Goal: Transaction & Acquisition: Purchase product/service

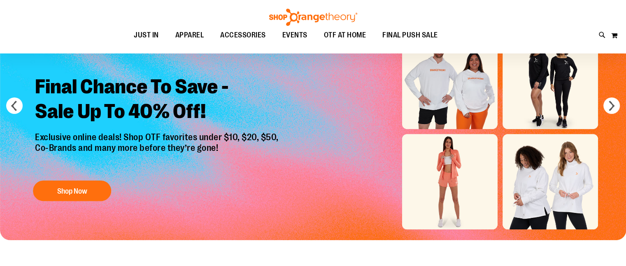
scroll to position [82, 0]
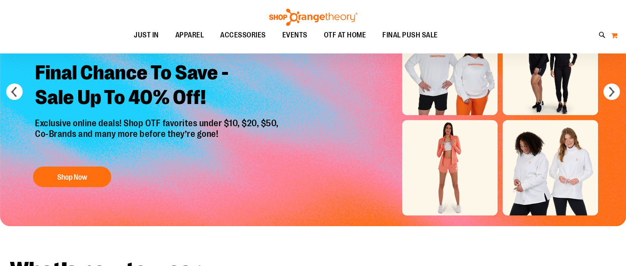
type input "**********"
click at [617, 36] on button "My Cart" at bounding box center [614, 35] width 7 height 13
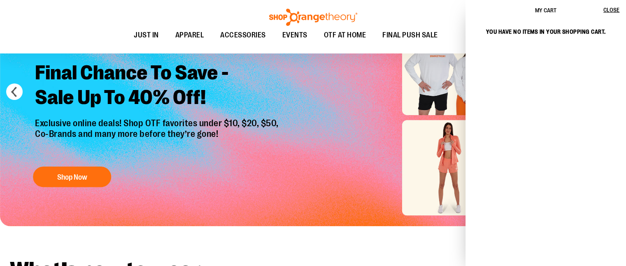
click at [431, 21] on div "Toggle Nav Search Popular Suggestions Advanced Search" at bounding box center [313, 26] width 626 height 53
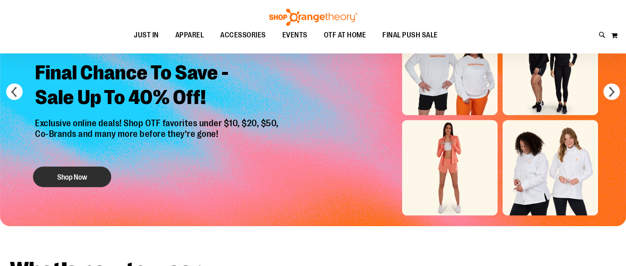
click at [74, 169] on button "Shop Now" at bounding box center [72, 177] width 78 height 21
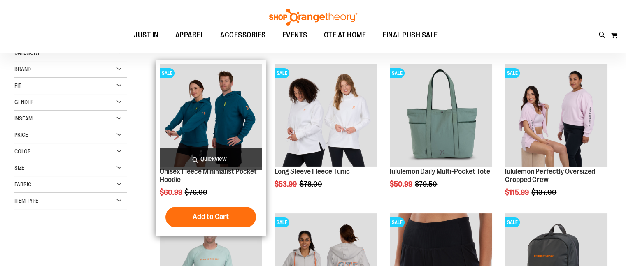
scroll to position [41, 0]
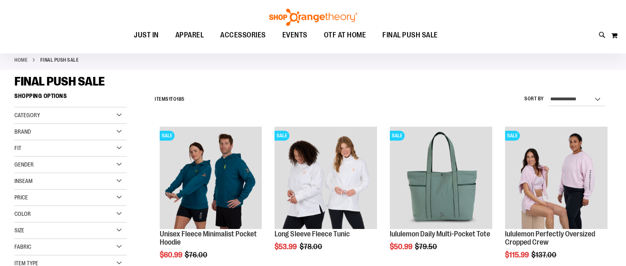
type input "**********"
click at [62, 59] on strong "FINAL PUSH SALE" at bounding box center [59, 59] width 39 height 7
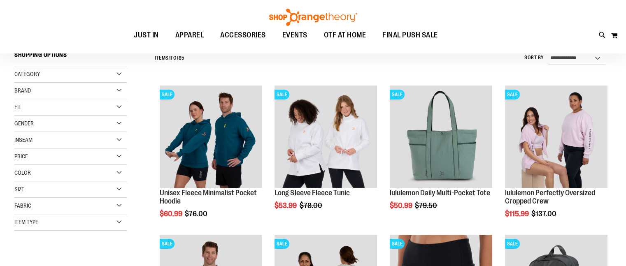
scroll to position [164, 0]
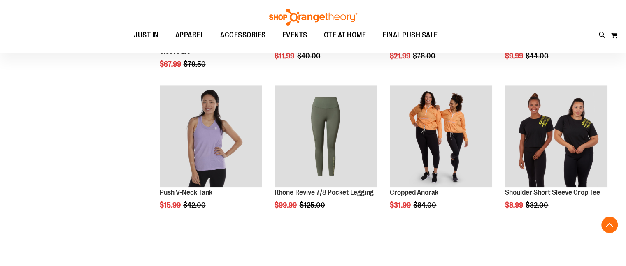
scroll to position [535, 0]
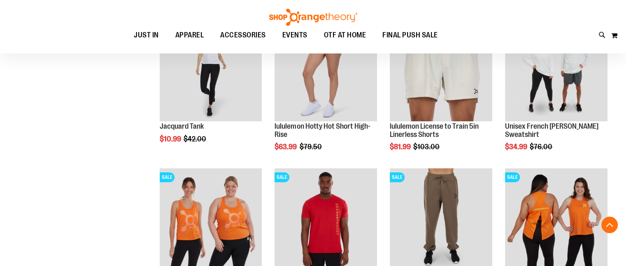
scroll to position [740, 0]
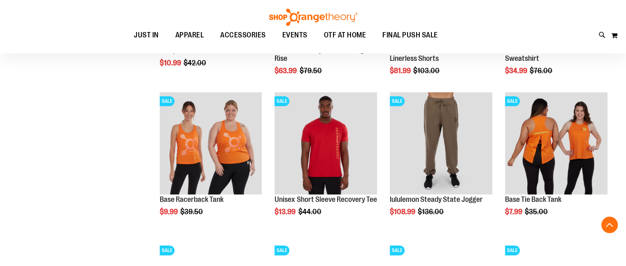
scroll to position [823, 0]
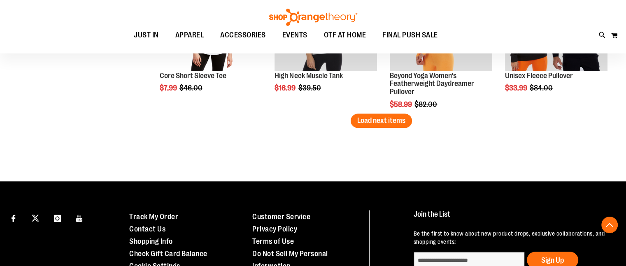
scroll to position [1358, 0]
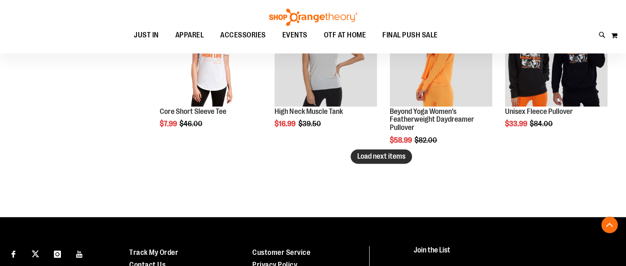
click at [395, 153] on span "Load next items" at bounding box center [381, 156] width 48 height 8
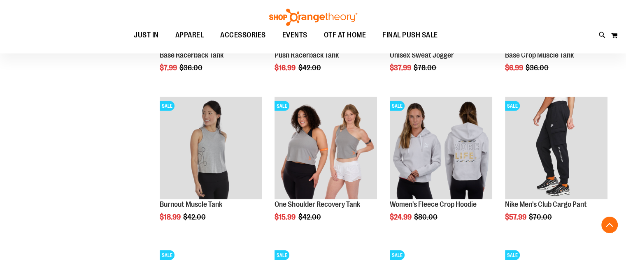
scroll to position [1687, 0]
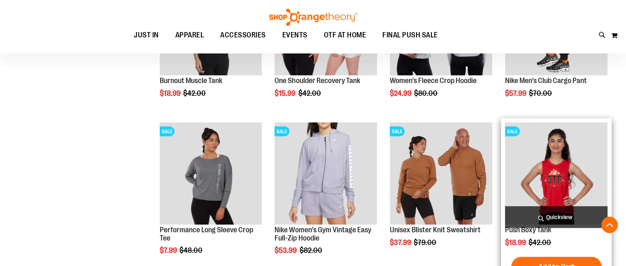
click at [566, 169] on img "product" at bounding box center [556, 174] width 102 height 102
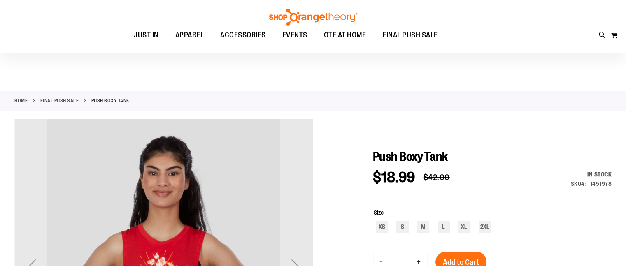
scroll to position [82, 0]
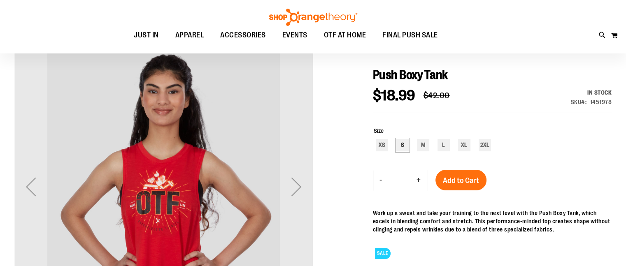
type input "**********"
click at [400, 144] on div "S" at bounding box center [402, 145] width 12 height 12
type input "***"
click at [457, 174] on button "Add to Cart" at bounding box center [460, 180] width 51 height 21
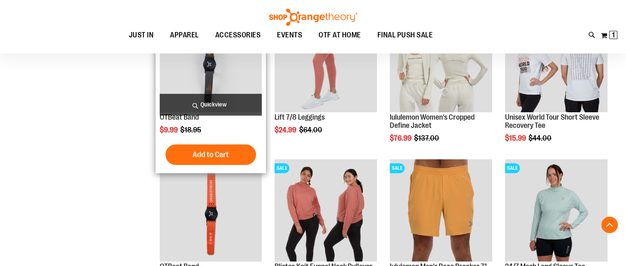
scroll to position [699, 0]
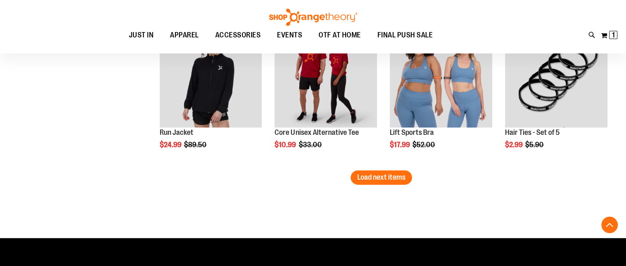
scroll to position [1358, 0]
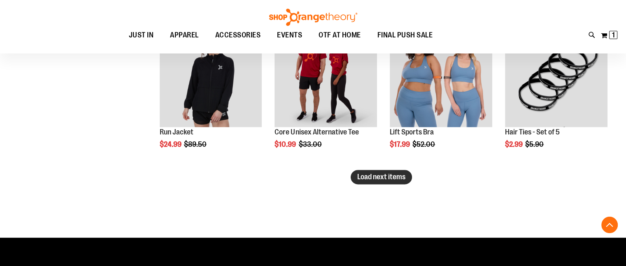
type input "**********"
click at [384, 177] on span "Load next items" at bounding box center [381, 177] width 48 height 8
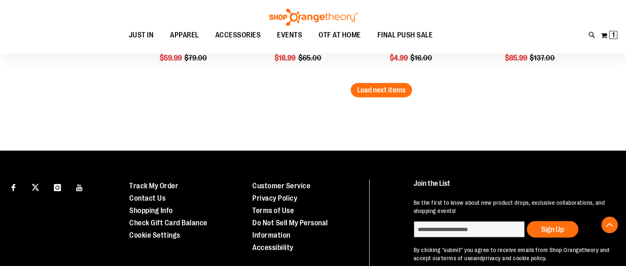
scroll to position [1892, 0]
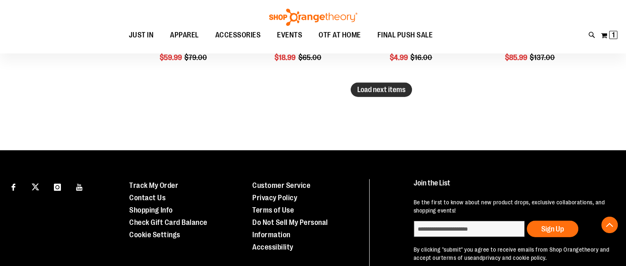
click at [379, 93] on span "Load next items" at bounding box center [381, 90] width 48 height 8
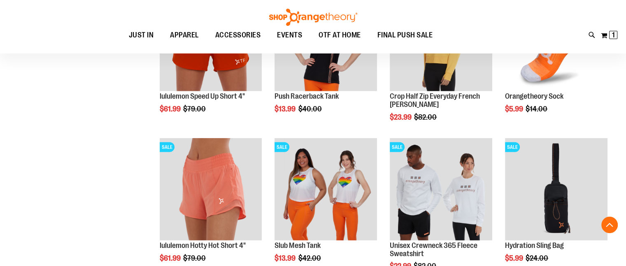
scroll to position [2304, 0]
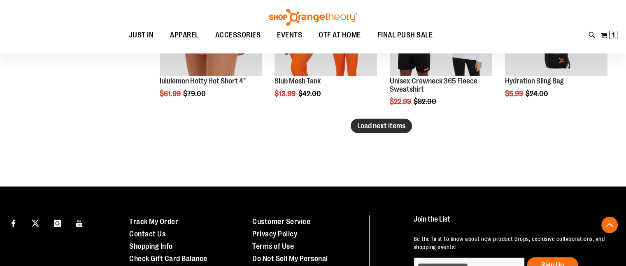
click at [363, 125] on span "Load next items" at bounding box center [381, 126] width 48 height 8
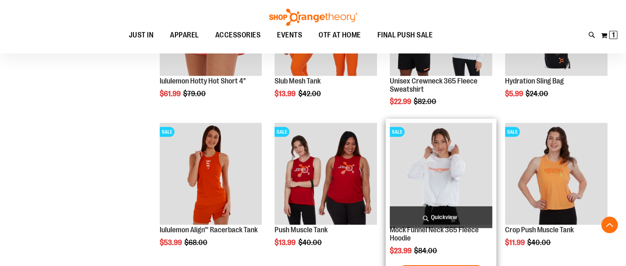
click at [434, 171] on img "product" at bounding box center [441, 174] width 102 height 102
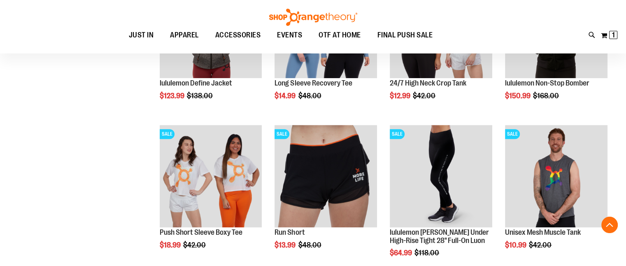
scroll to position [576, 0]
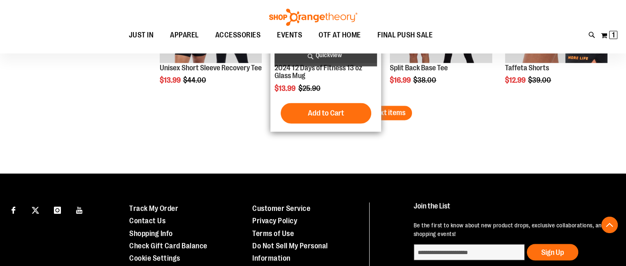
scroll to position [1316, 0]
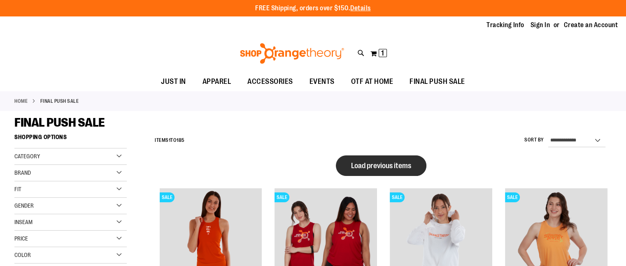
type input "**********"
click at [382, 167] on span "Load previous items" at bounding box center [381, 166] width 60 height 8
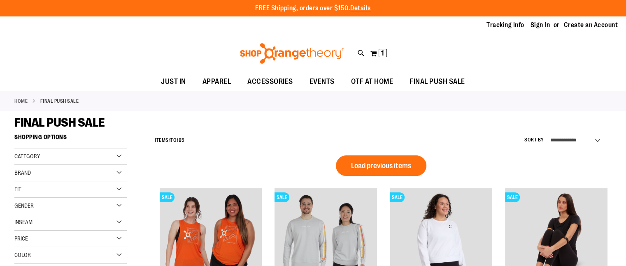
click at [382, 167] on span "Load previous items" at bounding box center [381, 166] width 60 height 8
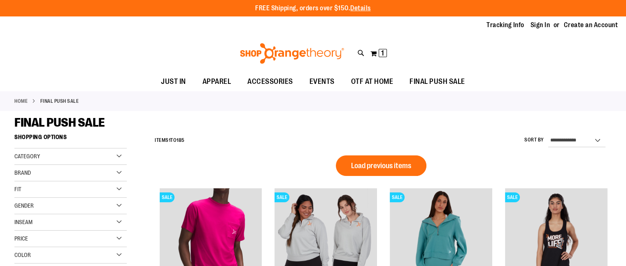
click at [382, 167] on span "Load previous items" at bounding box center [381, 166] width 60 height 8
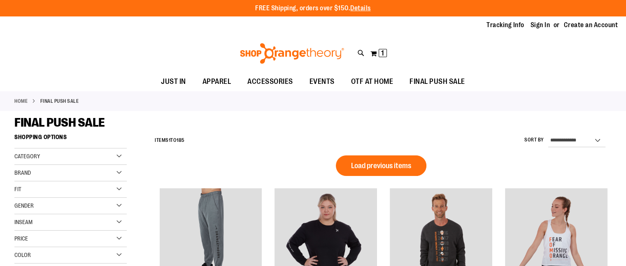
click at [382, 167] on span "Load previous items" at bounding box center [381, 166] width 60 height 8
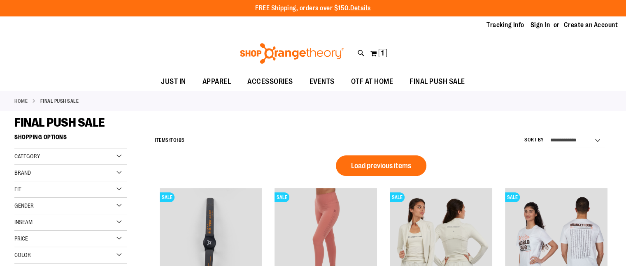
click at [382, 167] on span "Load previous items" at bounding box center [381, 166] width 60 height 8
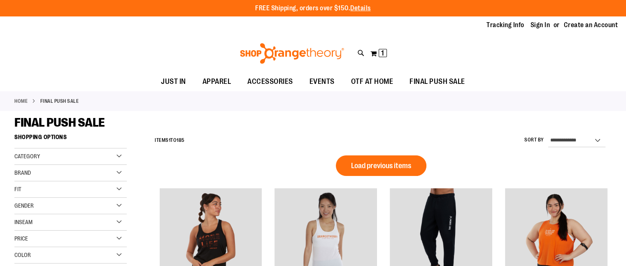
click at [382, 167] on span "Load previous items" at bounding box center [381, 166] width 60 height 8
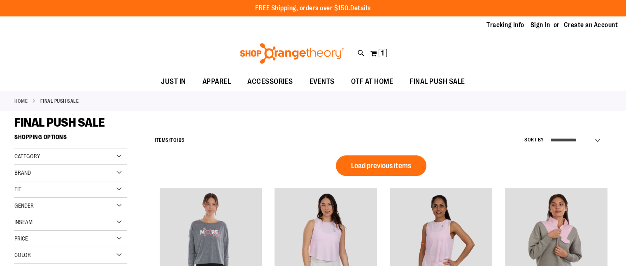
click at [382, 167] on span "Load previous items" at bounding box center [381, 166] width 60 height 8
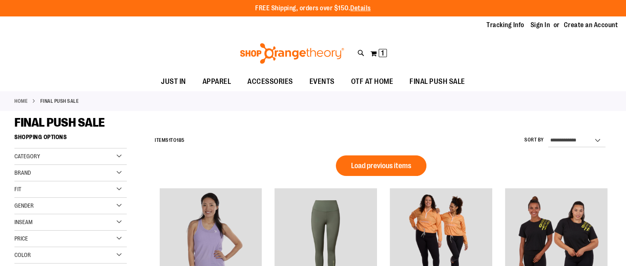
click at [382, 167] on span "Load previous items" at bounding box center [381, 166] width 60 height 8
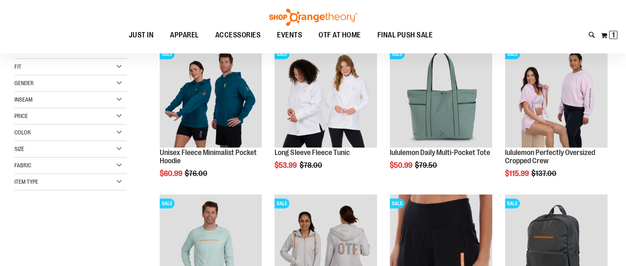
scroll to position [40, 0]
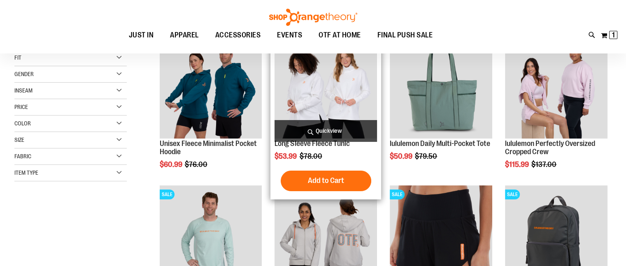
click at [342, 107] on img "product" at bounding box center [325, 87] width 102 height 102
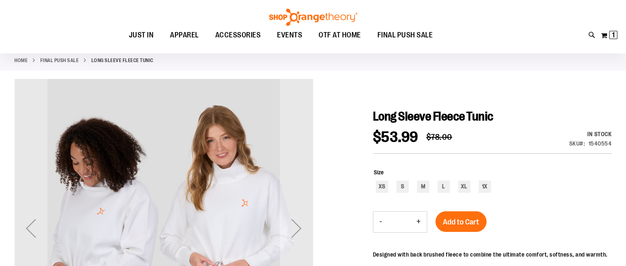
scroll to position [82, 0]
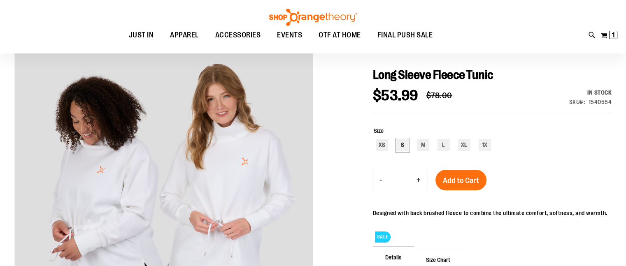
type input "**********"
click at [403, 147] on div "S" at bounding box center [402, 145] width 12 height 12
type input "***"
click at [456, 181] on span "Add to Cart" at bounding box center [461, 180] width 36 height 9
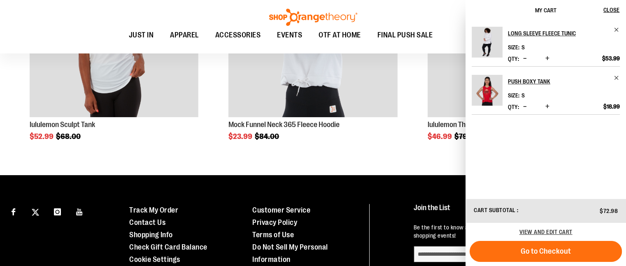
scroll to position [576, 0]
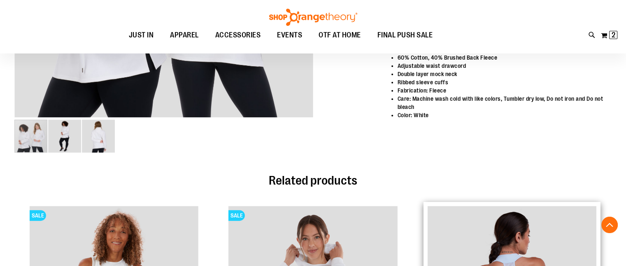
scroll to position [246, 0]
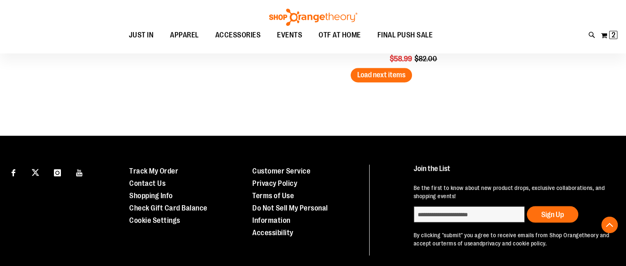
scroll to position [1398, 0]
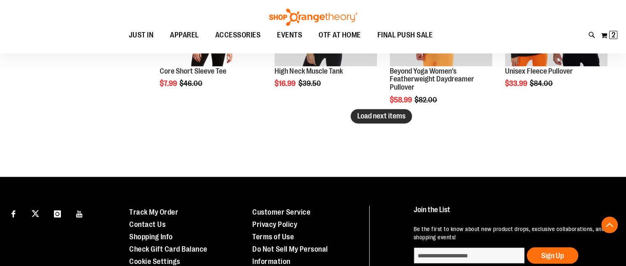
type input "**********"
click at [386, 116] on span "Load next items" at bounding box center [381, 116] width 48 height 8
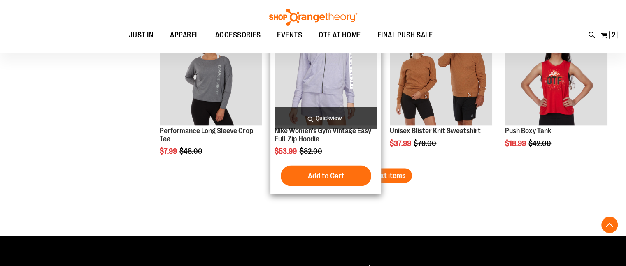
scroll to position [1753, 0]
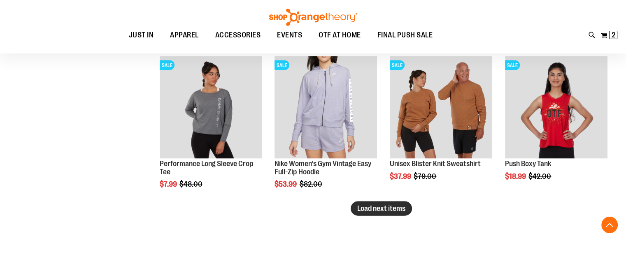
click at [382, 208] on span "Load next items" at bounding box center [381, 209] width 48 height 8
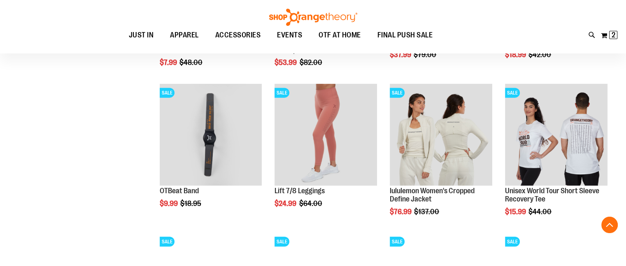
scroll to position [1876, 0]
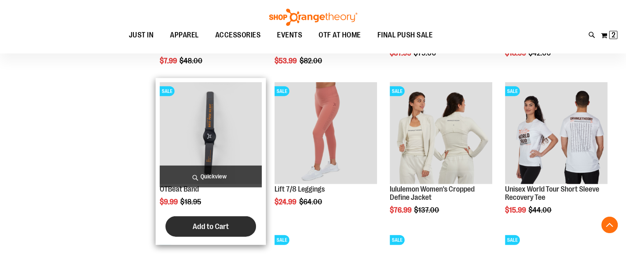
click at [204, 224] on span "Add to Cart" at bounding box center [211, 226] width 36 height 9
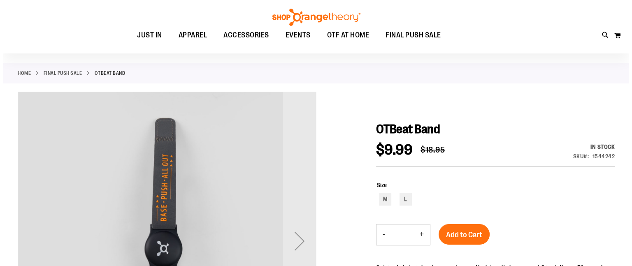
scroll to position [41, 0]
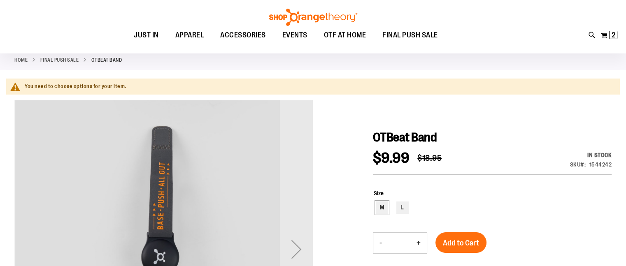
type input "**********"
click at [381, 208] on div "M" at bounding box center [382, 208] width 12 height 12
type input "***"
click at [461, 242] on span "Add to Cart" at bounding box center [461, 243] width 36 height 9
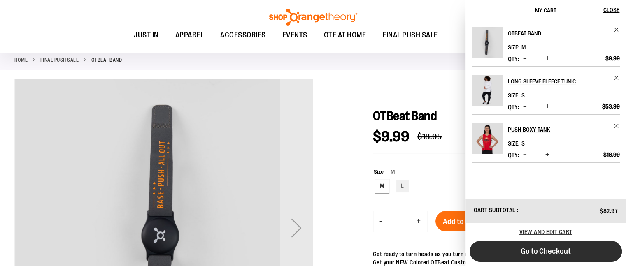
click at [538, 250] on span "Go to Checkout" at bounding box center [546, 251] width 50 height 9
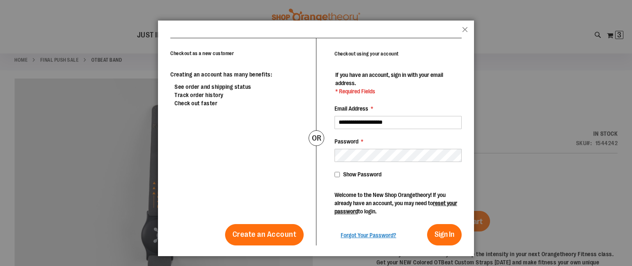
click at [346, 174] on span "Show Password" at bounding box center [362, 174] width 38 height 7
click at [443, 234] on span "Sign In" at bounding box center [445, 234] width 20 height 8
click at [318, 158] on div "**********" at bounding box center [389, 141] width 146 height 207
click at [442, 233] on span "Sign In" at bounding box center [445, 234] width 20 height 8
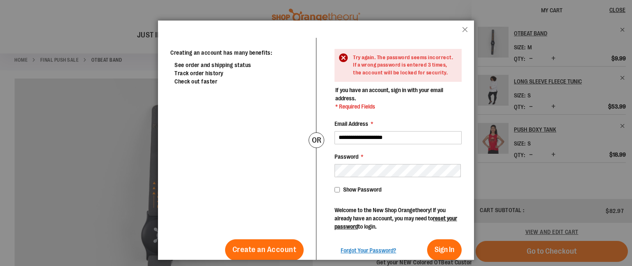
scroll to position [33, 0]
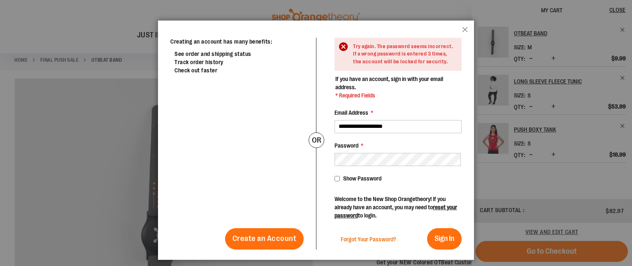
click at [375, 239] on span "Forgot Your Password?" at bounding box center [369, 239] width 56 height 7
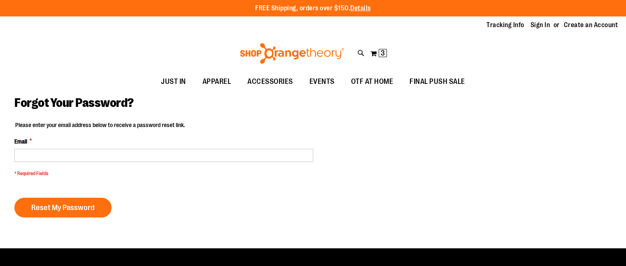
type input "**********"
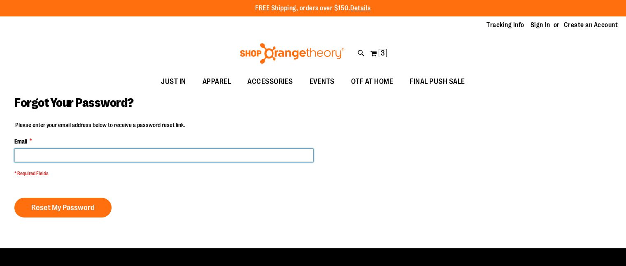
click at [59, 153] on input "Email *" at bounding box center [163, 155] width 299 height 13
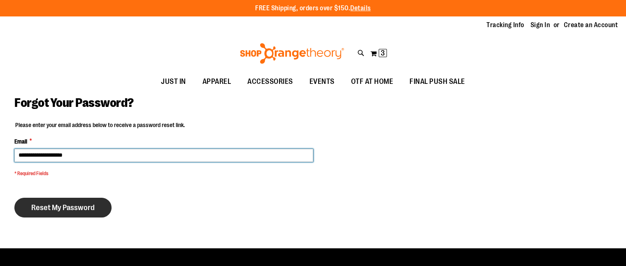
type input "**********"
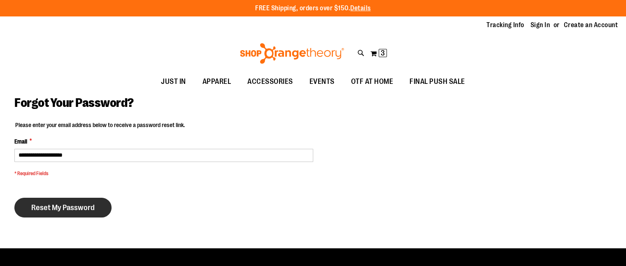
click at [34, 207] on span "Reset My Password" at bounding box center [62, 207] width 63 height 9
